Goal: Obtain resource: Obtain resource

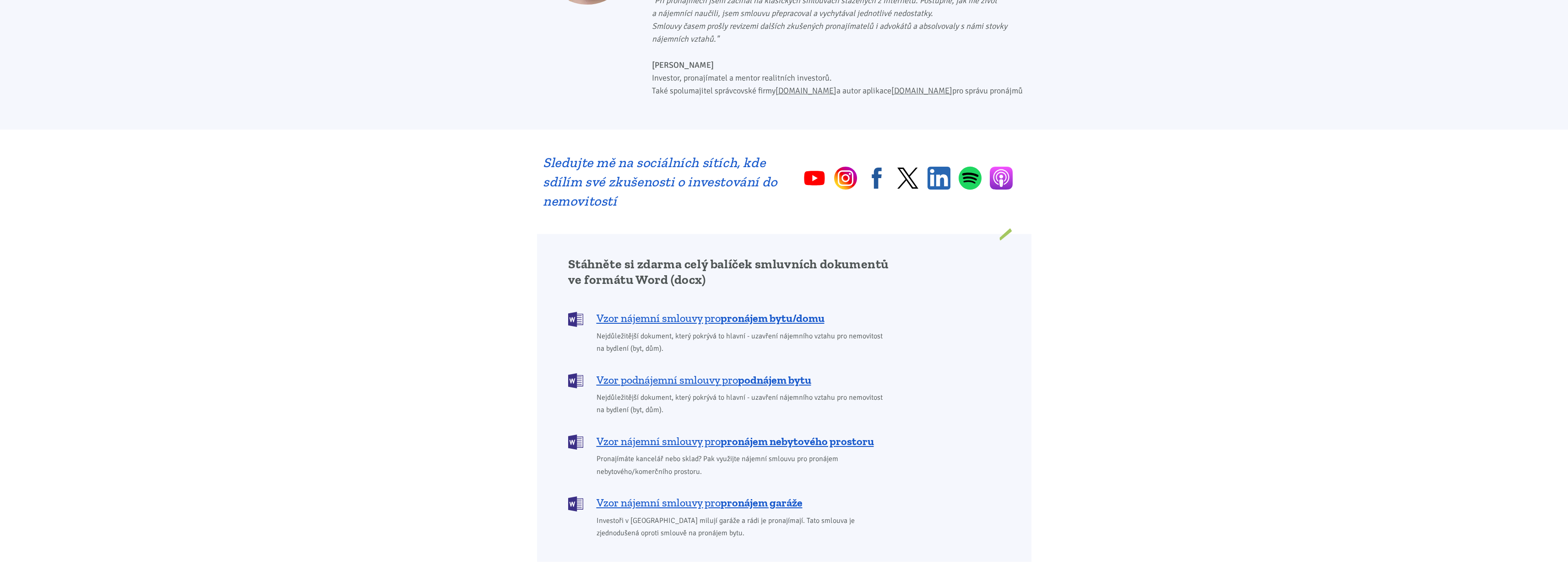
scroll to position [687, 0]
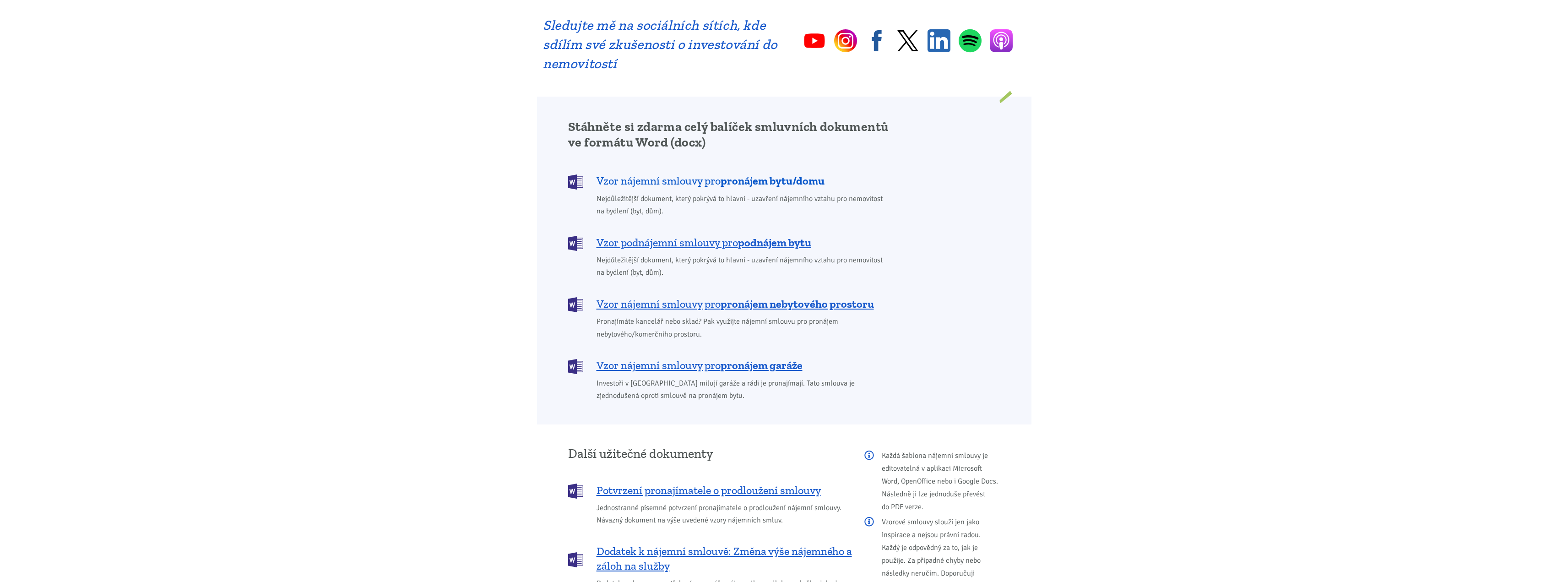
click at [705, 174] on span "Vzor nájemní smlouvy pro pronájem bytu/domu" at bounding box center [710, 181] width 228 height 14
click at [717, 235] on span "Vzor podnájemní smlouvy pro podnájem bytu" at bounding box center [704, 242] width 215 height 14
click at [726, 297] on b "pronájem nebytového prostoru" at bounding box center [797, 304] width 153 height 13
click at [733, 359] on b "pronájem garáže" at bounding box center [761, 365] width 82 height 13
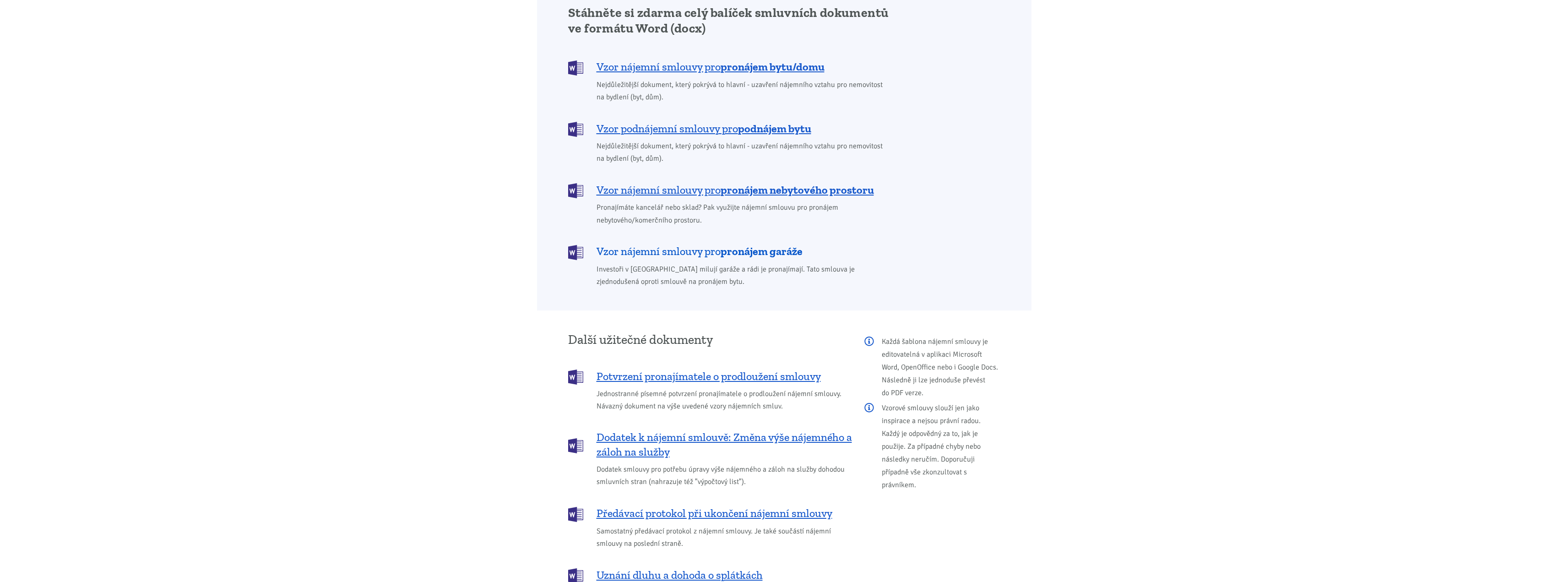
scroll to position [824, 0]
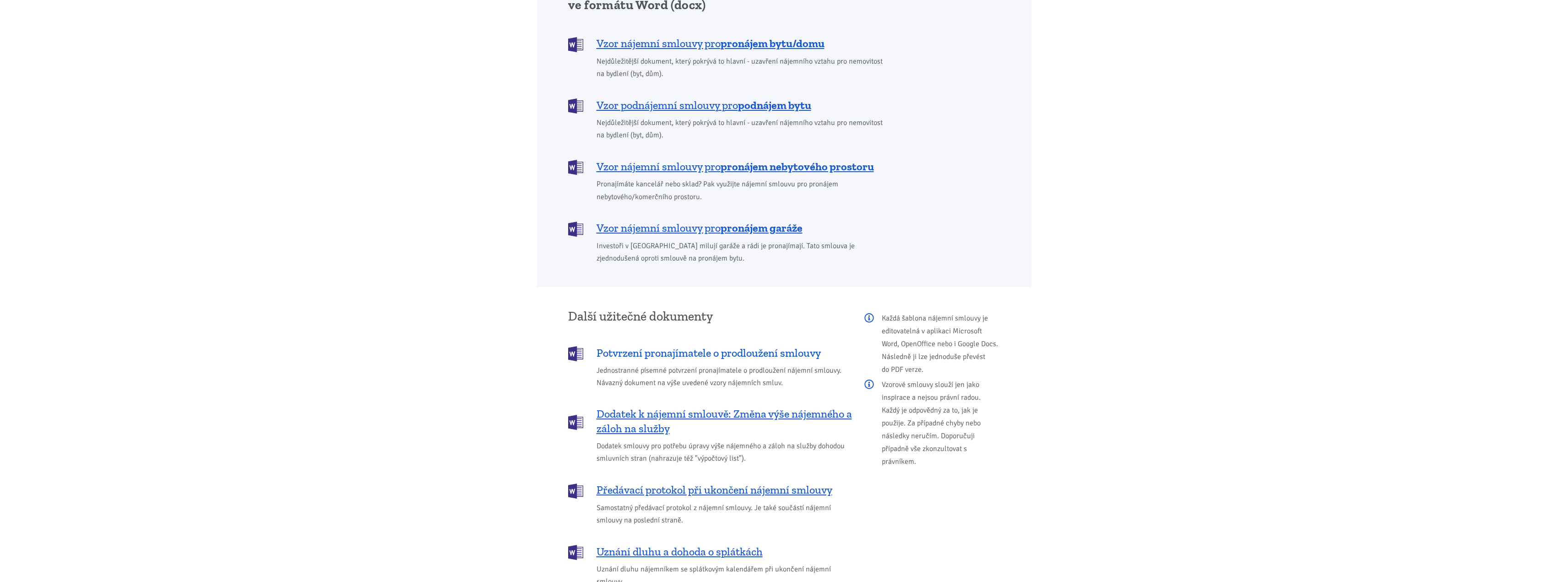
click at [730, 346] on span "Potvrzení pronajímatele o prodloužení smlouvy" at bounding box center [709, 353] width 224 height 14
click at [757, 406] on span "Dodatek k nájemní smlouvě: Změna výše nájemného a záloh na služby" at bounding box center [724, 421] width 255 height 30
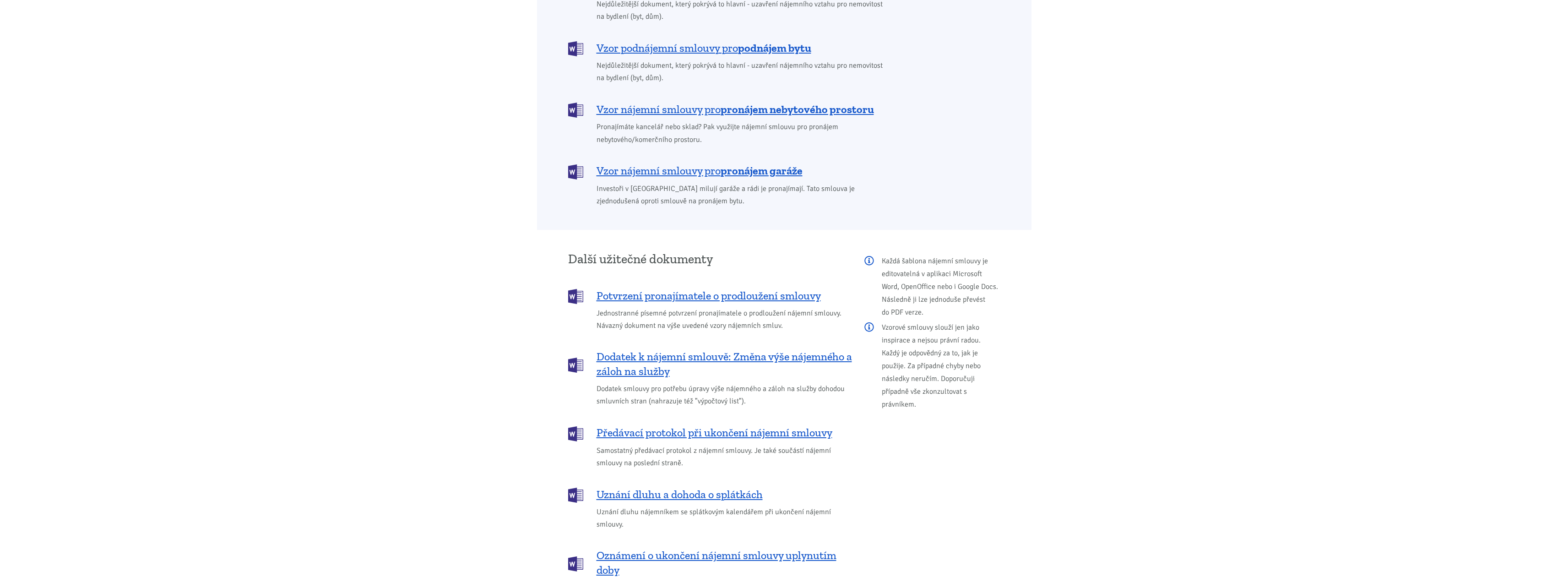
scroll to position [915, 0]
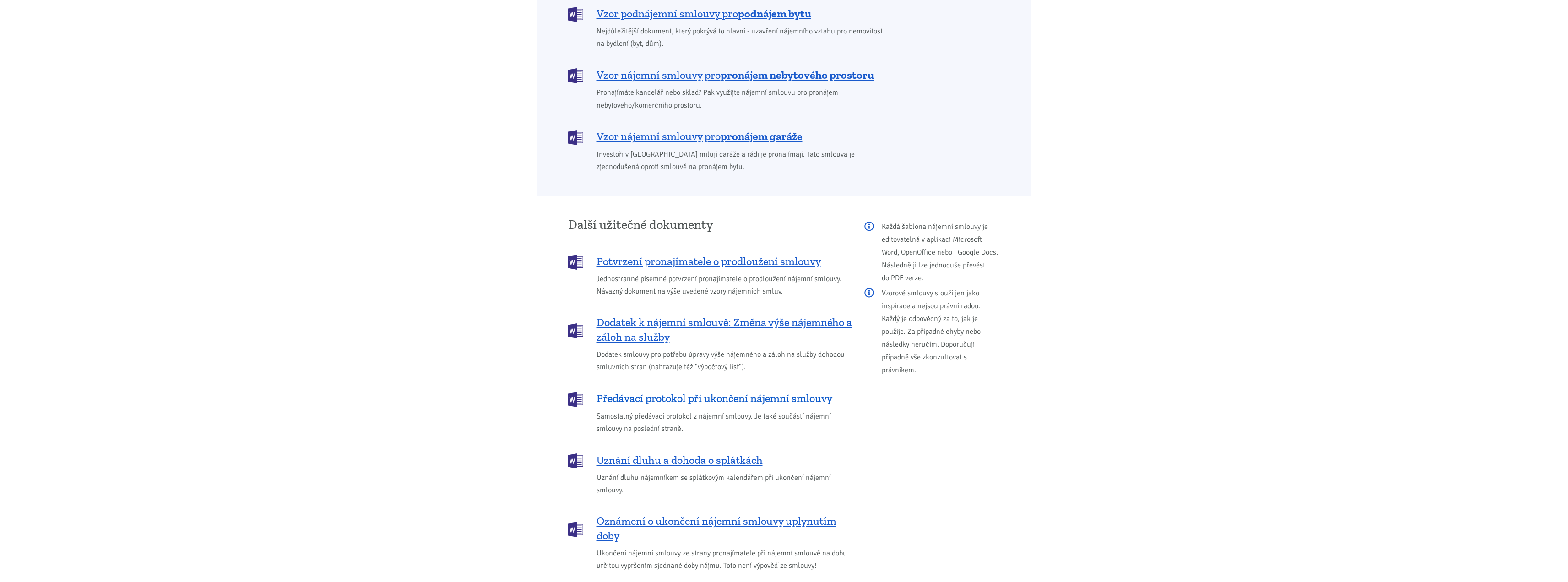
click at [757, 391] on span "Předávací protokol při ukončení nájemní smlouvy" at bounding box center [715, 398] width 236 height 14
click at [735, 453] on span "Uznání dluhu a dohoda o splátkách" at bounding box center [680, 460] width 166 height 14
click at [754, 513] on span "Oznámení o ukončení nájemní smlouvy uplynutím doby" at bounding box center [724, 528] width 255 height 30
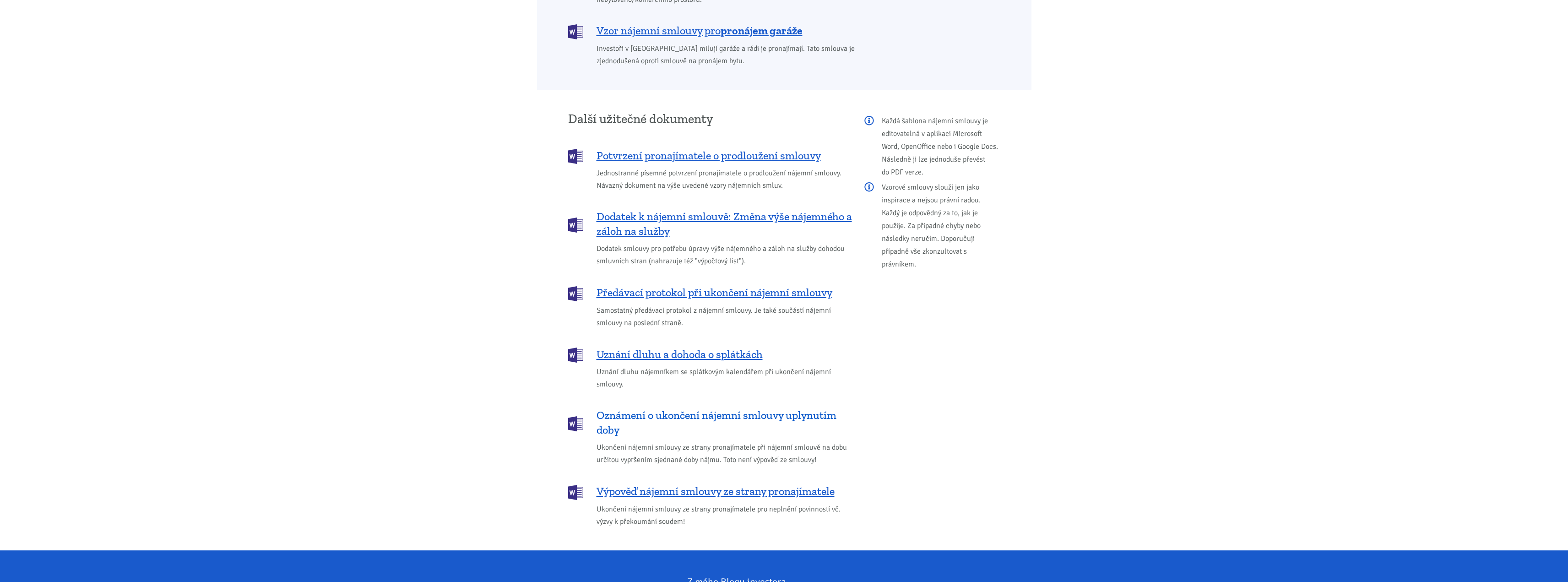
scroll to position [1053, 0]
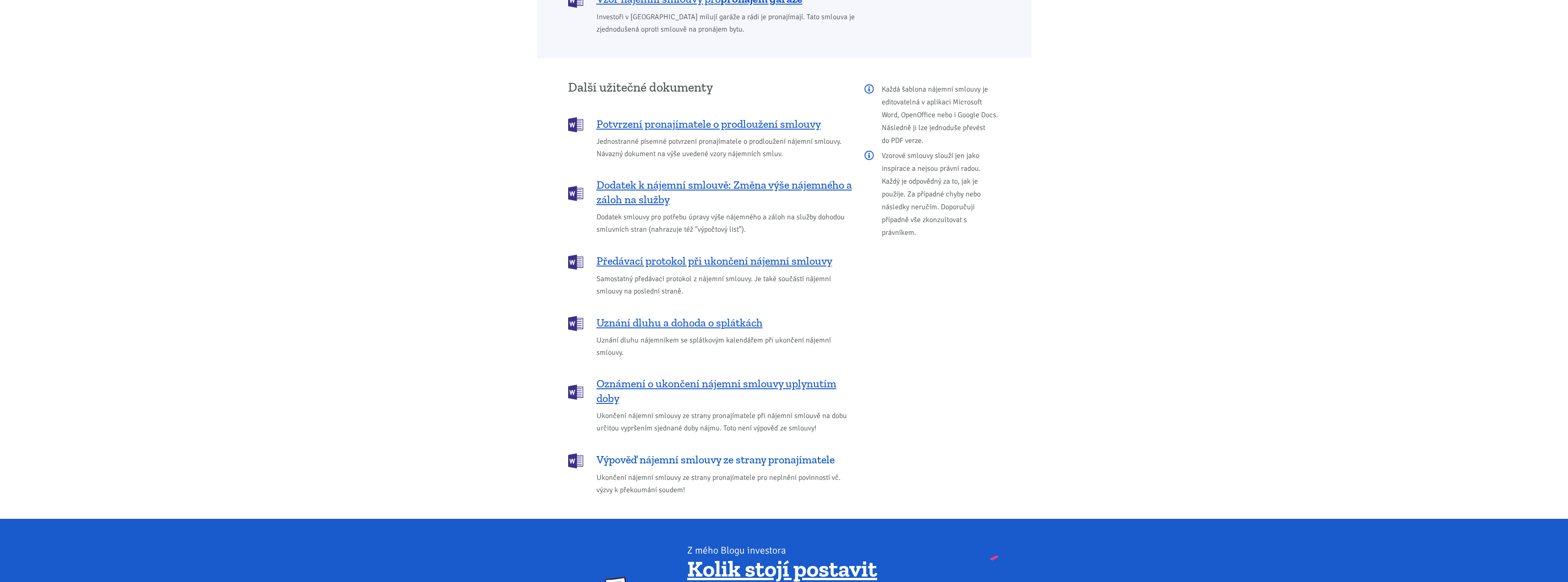
click at [746, 452] on span "Výpověď nájemní smlouvy ze strany pronajímatele" at bounding box center [715, 459] width 238 height 14
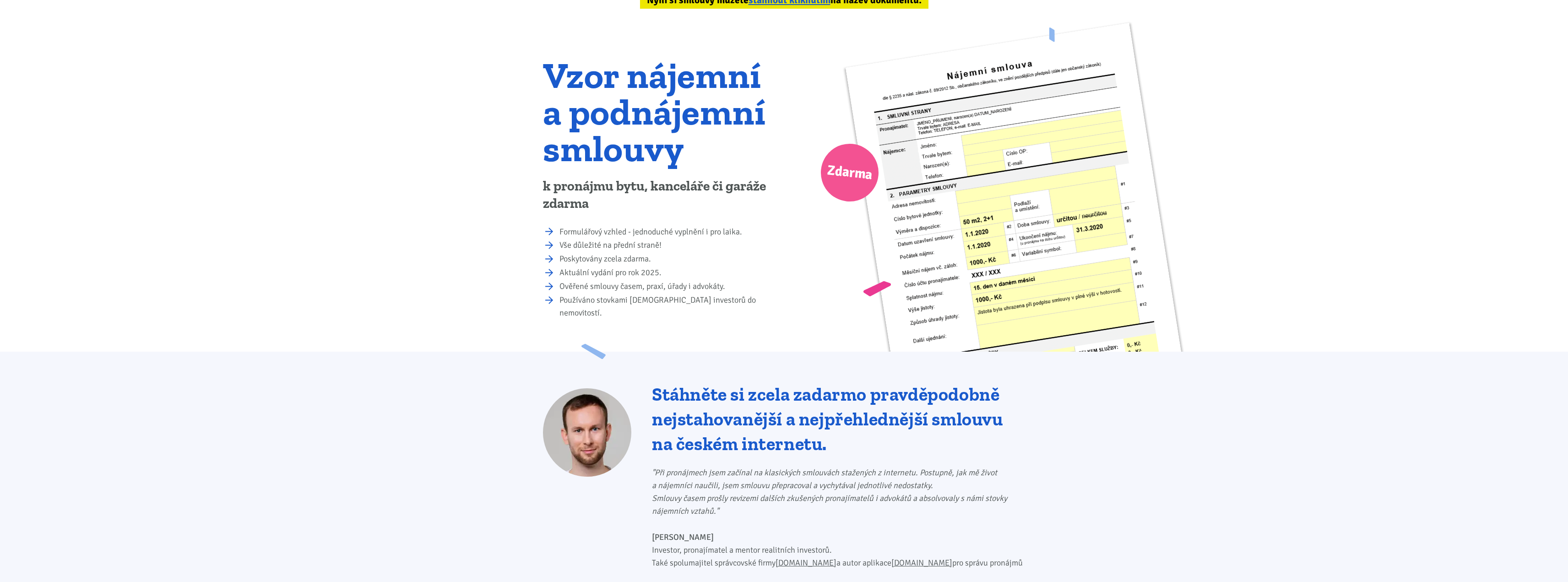
scroll to position [0, 0]
